Goal: Information Seeking & Learning: Learn about a topic

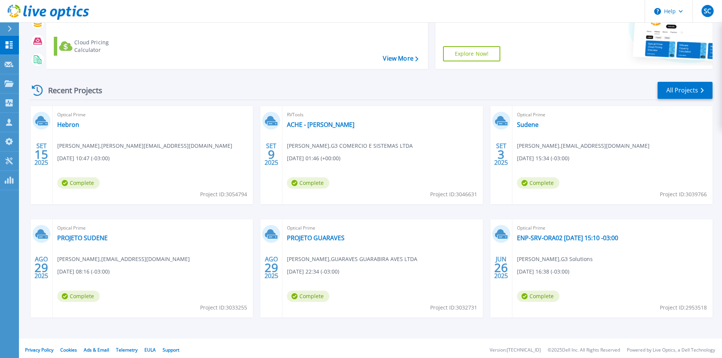
scroll to position [94, 0]
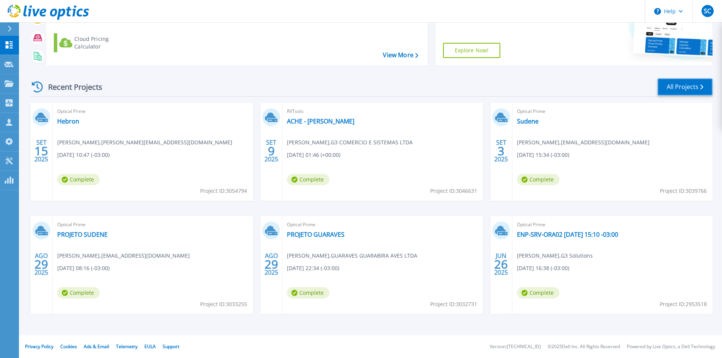
click at [700, 82] on link "All Projects" at bounding box center [685, 86] width 55 height 17
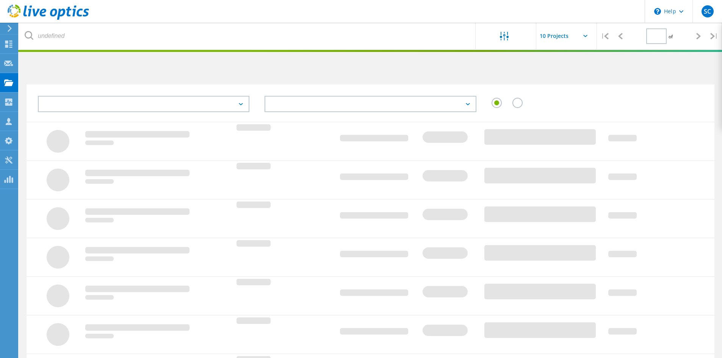
type input "1"
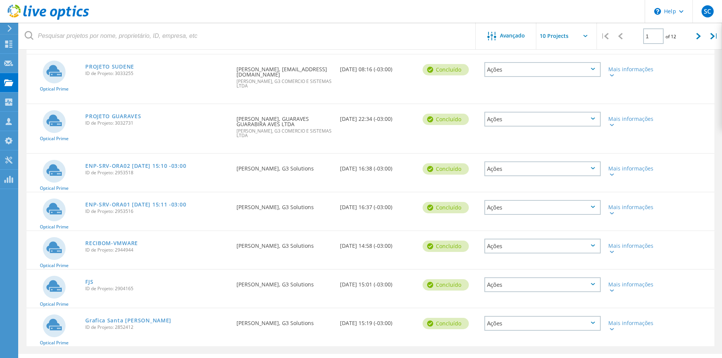
scroll to position [242, 0]
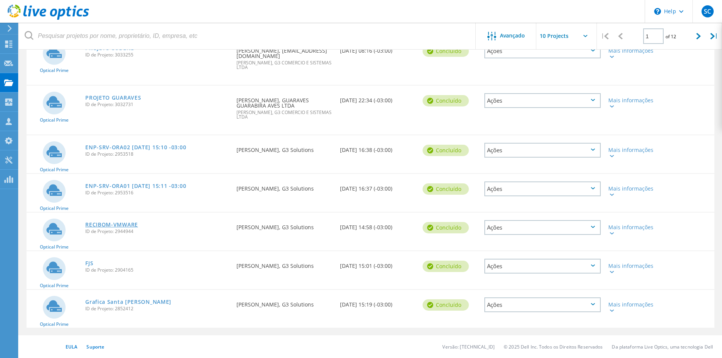
click at [127, 224] on link "RECIBOM-VMWARE" at bounding box center [111, 224] width 53 height 5
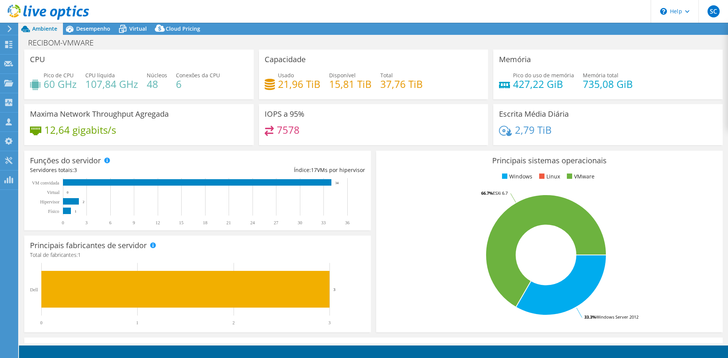
select select "USD"
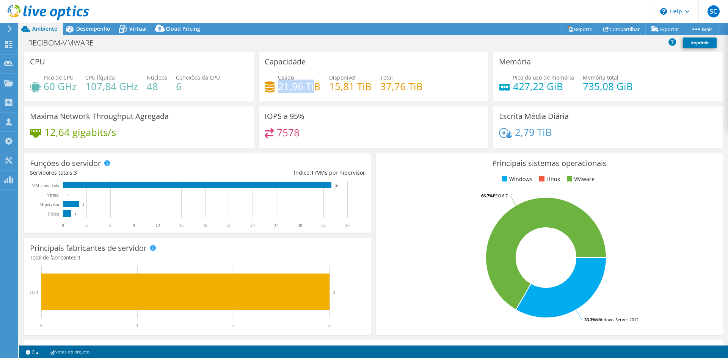
drag, startPoint x: 276, startPoint y: 90, endPoint x: 312, endPoint y: 91, distance: 36.1
click at [312, 91] on h4 "21,96 TiB" at bounding box center [299, 86] width 42 height 8
click at [300, 97] on div "Usado 21,96 TiB Disponível 15,81 TiB Total 37,76 TiB" at bounding box center [374, 86] width 218 height 25
drag, startPoint x: 277, startPoint y: 88, endPoint x: 316, endPoint y: 89, distance: 39.5
click at [316, 89] on h4 "21,96 TiB" at bounding box center [299, 86] width 42 height 8
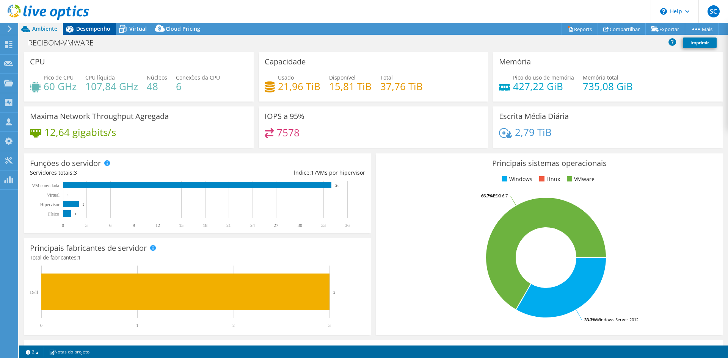
click at [87, 29] on span "Desempenho" at bounding box center [93, 28] width 34 height 7
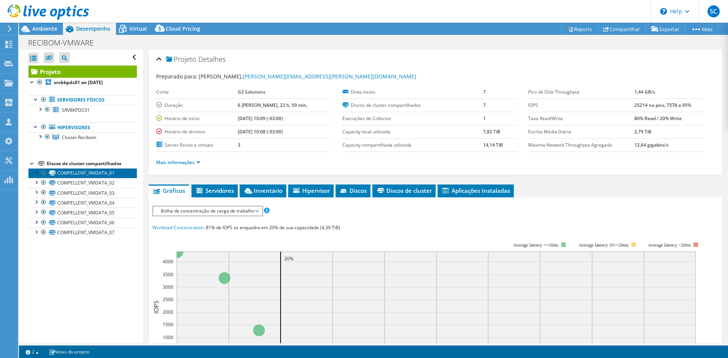
click at [75, 176] on link "COMPELLENT_VMDATA_01" at bounding box center [82, 173] width 108 height 10
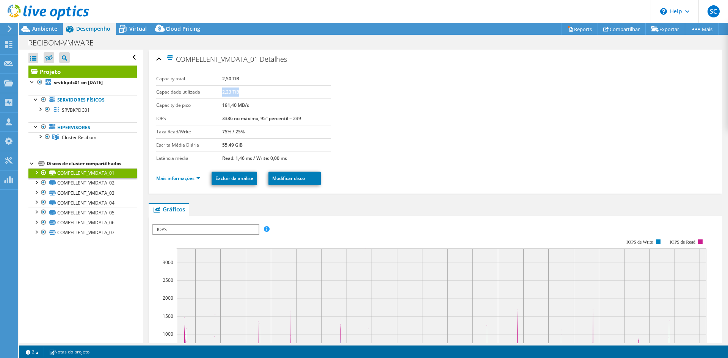
drag, startPoint x: 221, startPoint y: 91, endPoint x: 239, endPoint y: 94, distance: 18.0
click at [239, 94] on td "2,23 TiB" at bounding box center [276, 91] width 109 height 13
click at [94, 181] on link "COMPELLENT_VMDATA_02" at bounding box center [82, 183] width 108 height 10
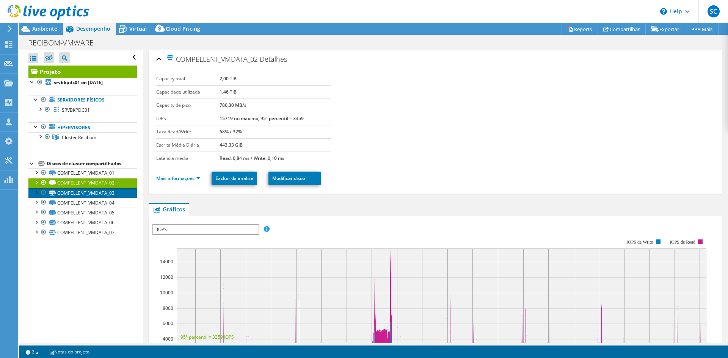
click at [91, 189] on link "COMPELLENT_VMDATA_03" at bounding box center [82, 193] width 108 height 10
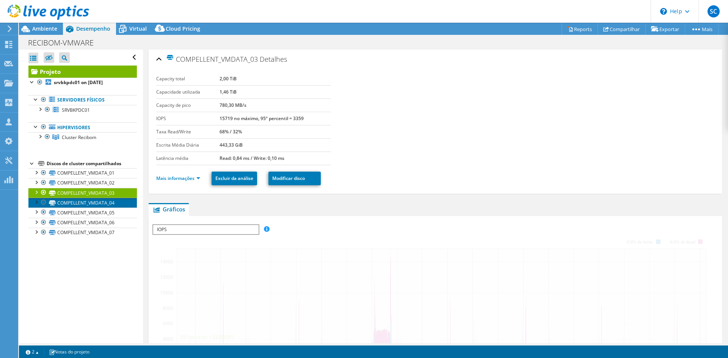
click at [91, 202] on link "COMPELLENT_VMDATA_04" at bounding box center [82, 203] width 108 height 10
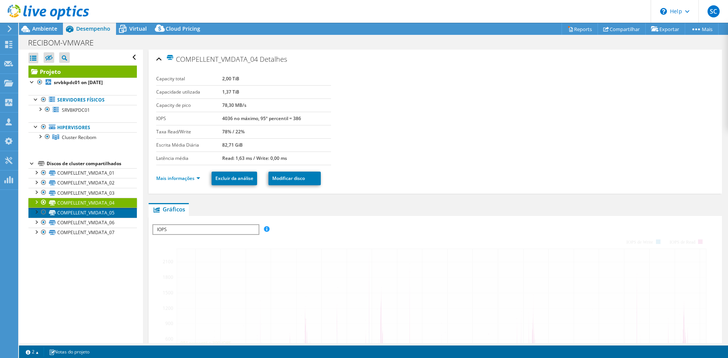
click at [91, 214] on link "COMPELLENT_VMDATA_05" at bounding box center [82, 213] width 108 height 10
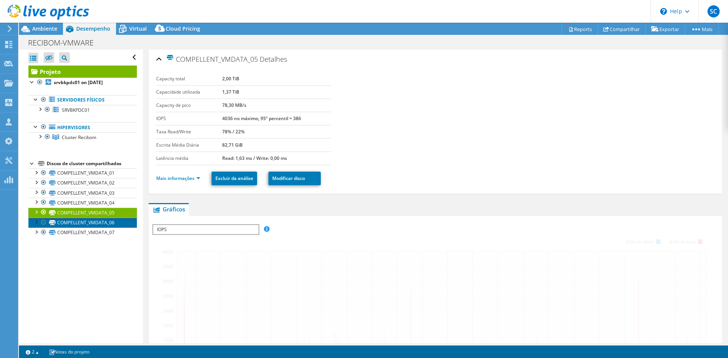
click at [91, 225] on link "COMPELLENT_VMDATA_06" at bounding box center [82, 223] width 108 height 10
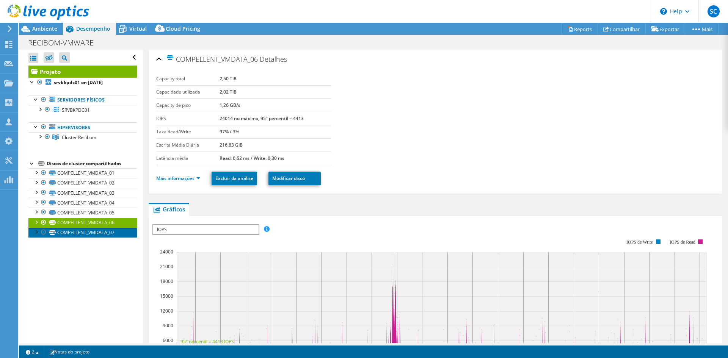
click at [89, 233] on link "COMPELLENT_VMDATA_07" at bounding box center [82, 233] width 108 height 10
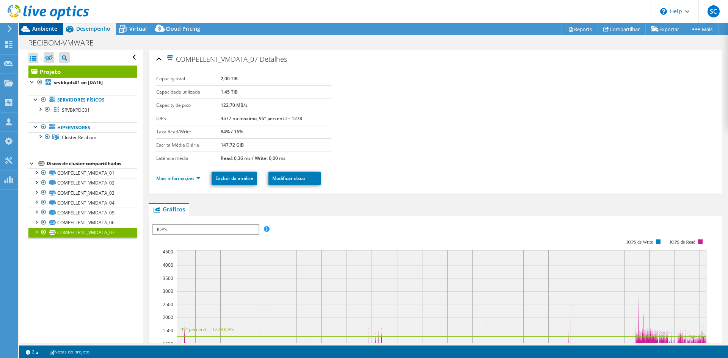
click at [46, 34] on div "Ambiente" at bounding box center [41, 29] width 44 height 12
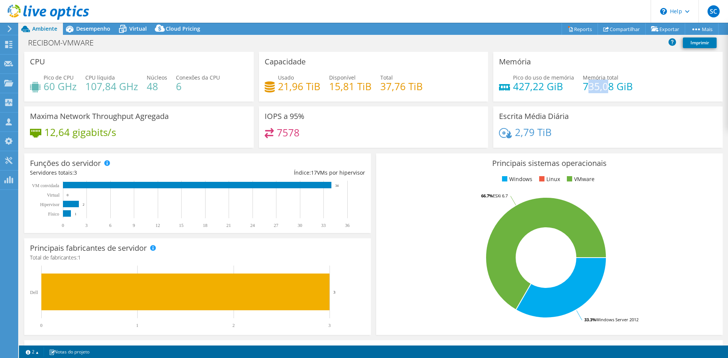
drag, startPoint x: 581, startPoint y: 87, endPoint x: 606, endPoint y: 86, distance: 24.7
click at [606, 86] on h4 "735,08 GiB" at bounding box center [608, 86] width 50 height 8
drag, startPoint x: 511, startPoint y: 86, endPoint x: 537, endPoint y: 91, distance: 26.1
click at [537, 91] on h4 "427,22 GiB" at bounding box center [543, 86] width 61 height 8
drag, startPoint x: 510, startPoint y: 130, endPoint x: 545, endPoint y: 132, distance: 34.5
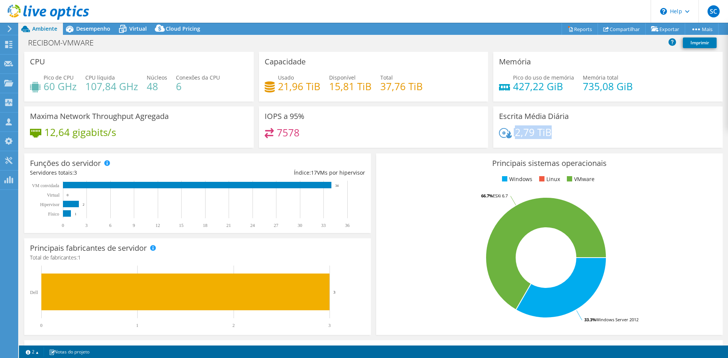
click at [545, 132] on div "2,79 TiB" at bounding box center [525, 132] width 53 height 8
drag, startPoint x: 268, startPoint y: 116, endPoint x: 297, endPoint y: 134, distance: 33.6
click at [297, 134] on div "IOPS a 95% 7578" at bounding box center [373, 127] width 229 height 41
drag, startPoint x: 279, startPoint y: 86, endPoint x: 313, endPoint y: 89, distance: 34.6
click at [313, 89] on h4 "21,96 TiB" at bounding box center [299, 86] width 42 height 8
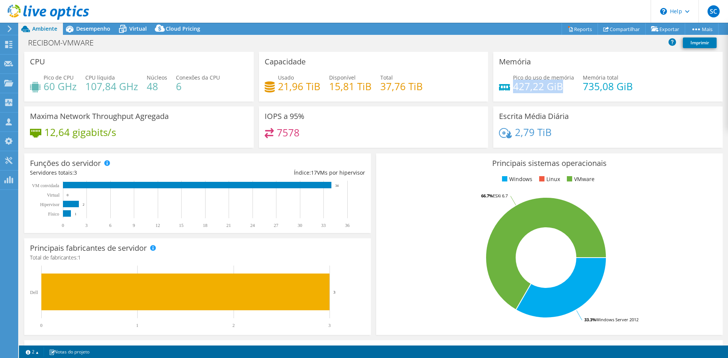
drag, startPoint x: 510, startPoint y: 86, endPoint x: 557, endPoint y: 90, distance: 47.6
click at [557, 90] on h4 "427,22 GiB" at bounding box center [543, 86] width 61 height 8
